Goal: Information Seeking & Learning: Understand process/instructions

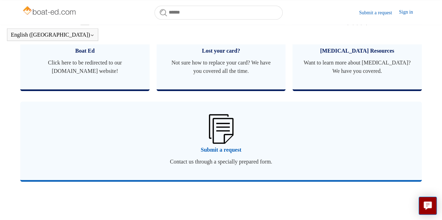
scroll to position [470, 0]
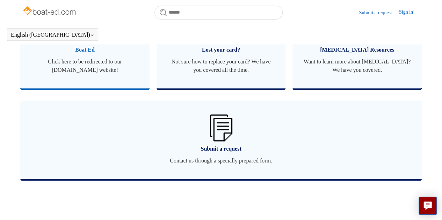
click at [72, 64] on link "Boat Ed Click here to be redirected to our [DOMAIN_NAME] website!" at bounding box center [84, 47] width 129 height 82
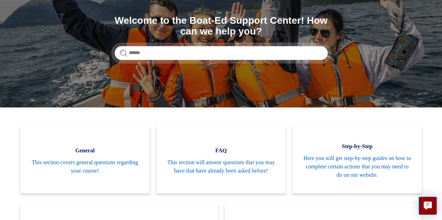
scroll to position [99, 0]
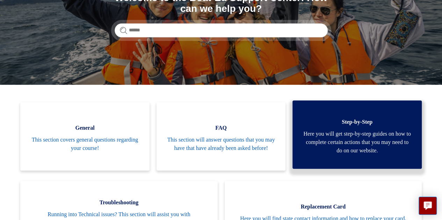
click at [326, 137] on span "Here you will get step-by-step guides on how to complete certain actions that y…" at bounding box center [357, 142] width 108 height 25
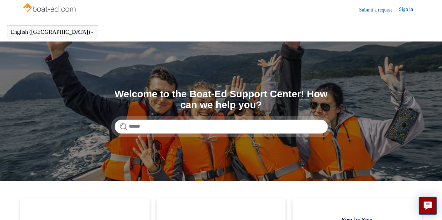
scroll to position [0, 0]
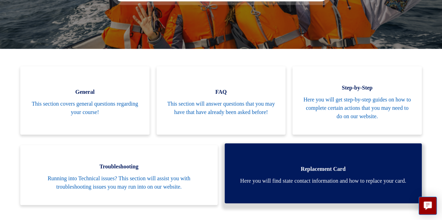
scroll to position [155, 0]
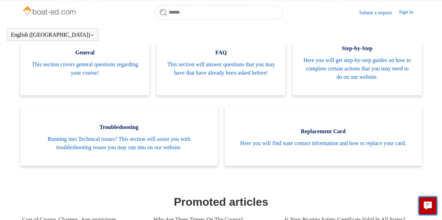
click at [426, 206] on icon "Live chat" at bounding box center [428, 205] width 8 height 7
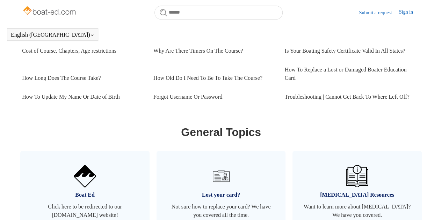
scroll to position [330, 0]
